Goal: Browse casually

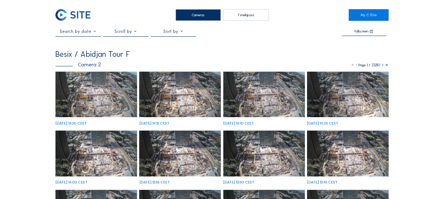
click at [99, 101] on img at bounding box center [96, 95] width 82 height 46
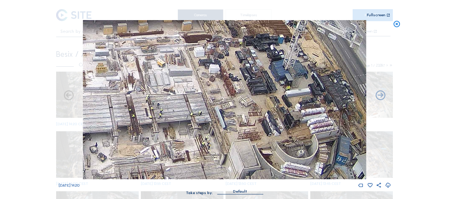
drag, startPoint x: 271, startPoint y: 112, endPoint x: 276, endPoint y: 158, distance: 46.5
click at [276, 158] on img at bounding box center [224, 99] width 283 height 159
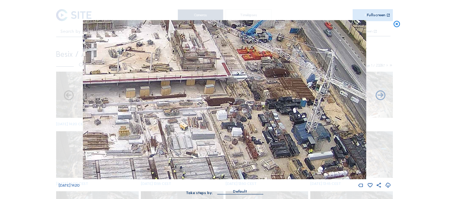
drag, startPoint x: 233, startPoint y: 74, endPoint x: 252, endPoint y: 111, distance: 41.4
click at [251, 130] on img at bounding box center [224, 99] width 283 height 159
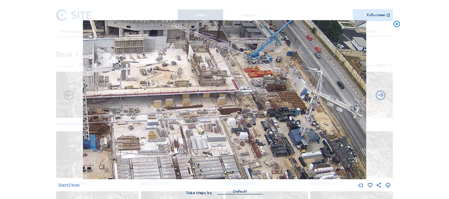
drag, startPoint x: 204, startPoint y: 72, endPoint x: 211, endPoint y: 88, distance: 17.6
click at [211, 88] on img at bounding box center [224, 99] width 283 height 159
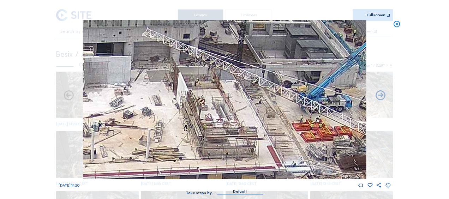
drag, startPoint x: 179, startPoint y: 92, endPoint x: 172, endPoint y: 147, distance: 55.6
click at [183, 149] on img at bounding box center [224, 99] width 283 height 159
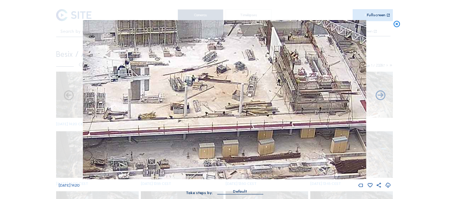
drag, startPoint x: 122, startPoint y: 137, endPoint x: 256, endPoint y: 89, distance: 142.1
click at [253, 86] on img at bounding box center [224, 99] width 283 height 159
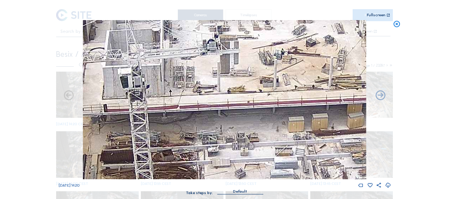
drag, startPoint x: 184, startPoint y: 140, endPoint x: 237, endPoint y: 119, distance: 56.6
click at [237, 119] on img at bounding box center [224, 99] width 283 height 159
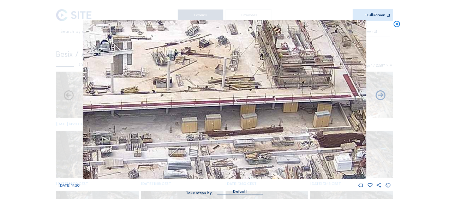
drag, startPoint x: 332, startPoint y: 124, endPoint x: 220, endPoint y: 124, distance: 112.7
click at [220, 124] on img at bounding box center [224, 99] width 283 height 159
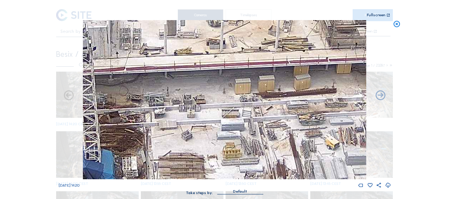
drag, startPoint x: 133, startPoint y: 160, endPoint x: 192, endPoint y: 124, distance: 69.1
click at [192, 124] on img at bounding box center [224, 99] width 283 height 159
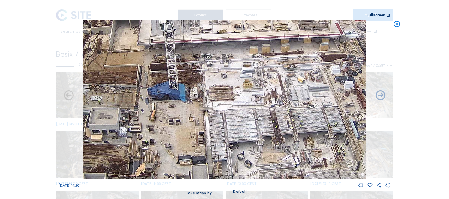
drag, startPoint x: 177, startPoint y: 142, endPoint x: 229, endPoint y: 84, distance: 77.3
click at [229, 84] on img at bounding box center [224, 99] width 283 height 159
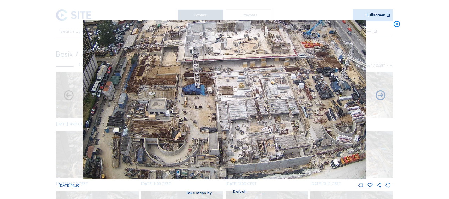
drag, startPoint x: 313, startPoint y: 116, endPoint x: 304, endPoint y: 95, distance: 23.1
click at [304, 95] on img at bounding box center [224, 99] width 283 height 159
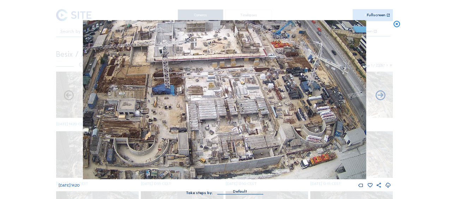
drag, startPoint x: 263, startPoint y: 143, endPoint x: 220, endPoint y: 130, distance: 44.9
click at [232, 114] on img at bounding box center [224, 99] width 283 height 159
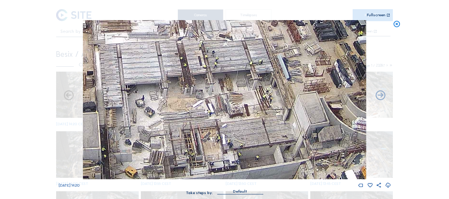
drag, startPoint x: 284, startPoint y: 167, endPoint x: 254, endPoint y: 160, distance: 30.8
click at [254, 160] on img at bounding box center [224, 99] width 283 height 159
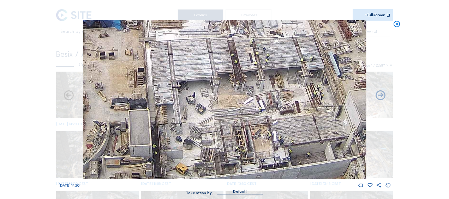
drag, startPoint x: 197, startPoint y: 160, endPoint x: 249, endPoint y: 157, distance: 52.0
click at [249, 157] on img at bounding box center [224, 99] width 283 height 159
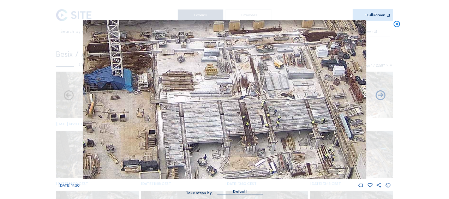
drag, startPoint x: 210, startPoint y: 116, endPoint x: 221, endPoint y: 155, distance: 39.9
click at [221, 155] on img at bounding box center [224, 99] width 283 height 159
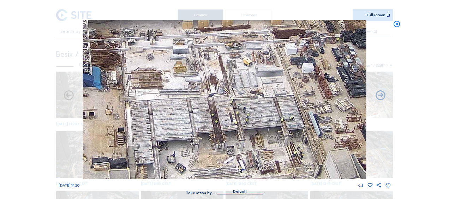
drag, startPoint x: 297, startPoint y: 90, endPoint x: 260, endPoint y: 89, distance: 37.5
click at [260, 88] on img at bounding box center [224, 99] width 283 height 159
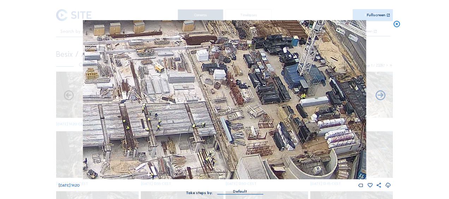
drag, startPoint x: 249, startPoint y: 105, endPoint x: 195, endPoint y: 107, distance: 54.1
click at [195, 107] on img at bounding box center [224, 99] width 283 height 159
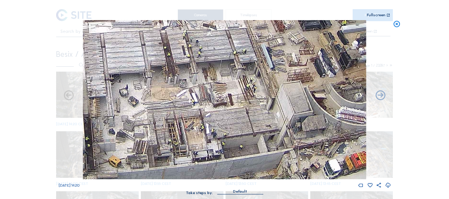
drag, startPoint x: 188, startPoint y: 115, endPoint x: 233, endPoint y: 49, distance: 80.3
click at [233, 49] on img at bounding box center [224, 99] width 283 height 159
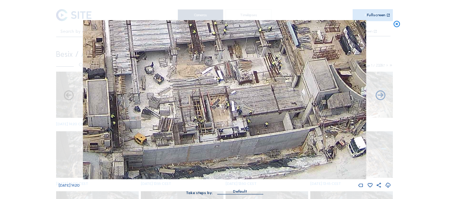
drag, startPoint x: 132, startPoint y: 111, endPoint x: 155, endPoint y: 89, distance: 32.0
click at [155, 89] on img at bounding box center [224, 99] width 283 height 159
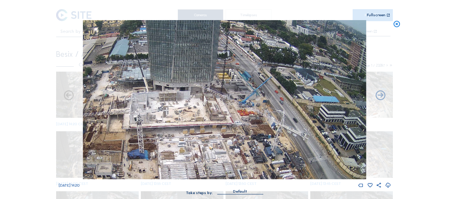
drag, startPoint x: 206, startPoint y: 86, endPoint x: 204, endPoint y: 142, distance: 55.8
click at [204, 142] on img at bounding box center [224, 99] width 283 height 159
click at [396, 22] on icon at bounding box center [397, 24] width 8 height 8
